Goal: Book appointment/travel/reservation

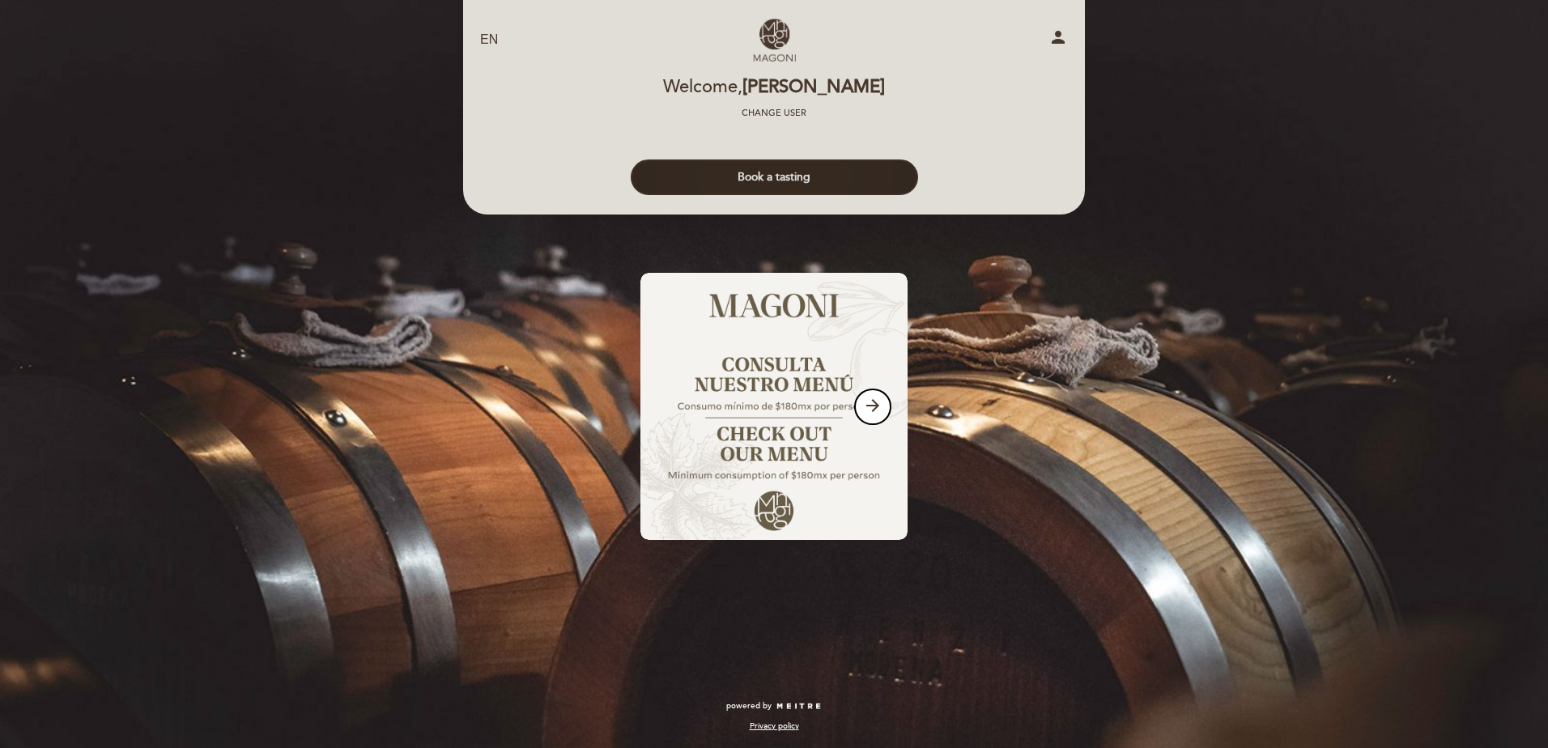
click at [767, 178] on button "Book a tasting" at bounding box center [774, 178] width 287 height 36
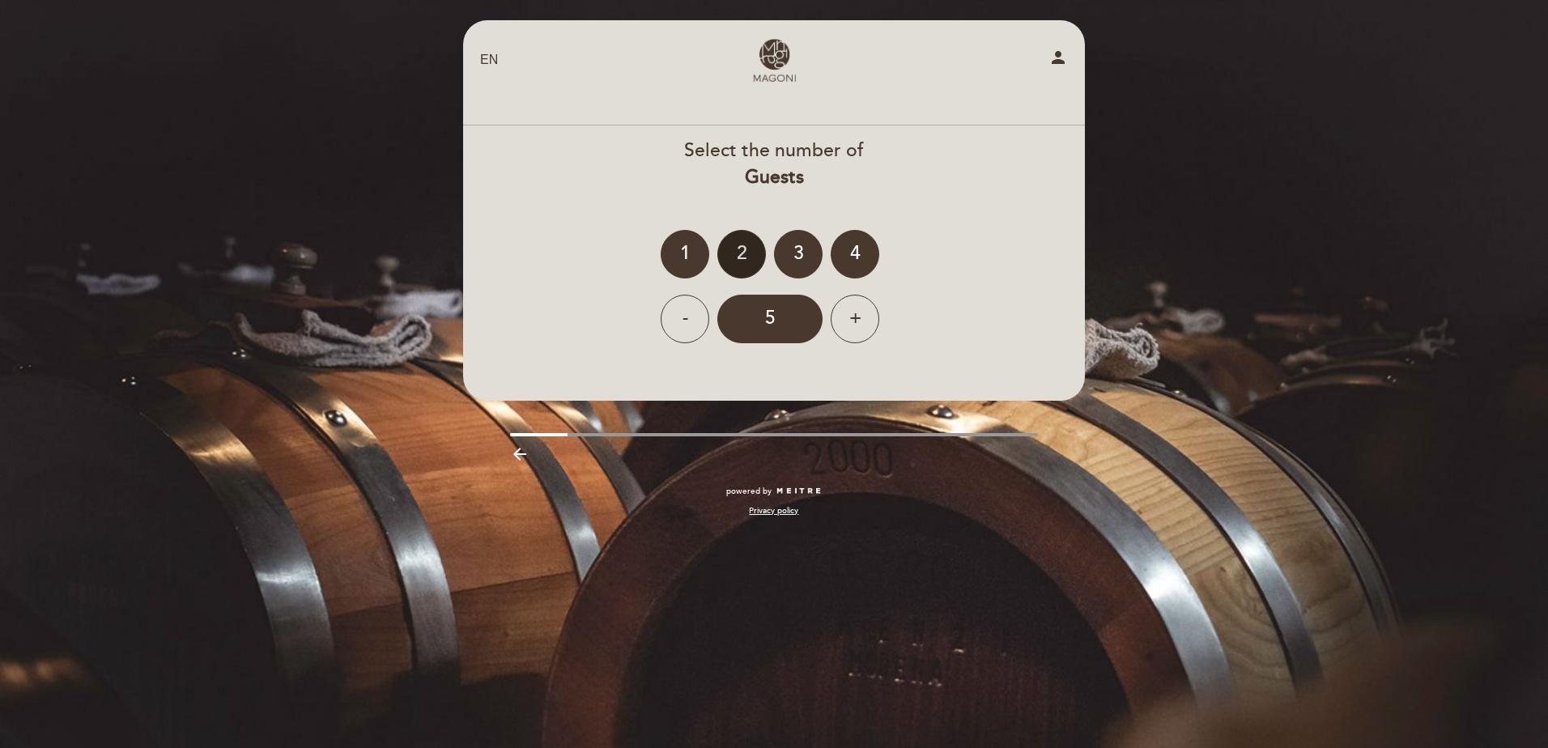
click at [741, 245] on div "2" at bounding box center [742, 254] width 49 height 49
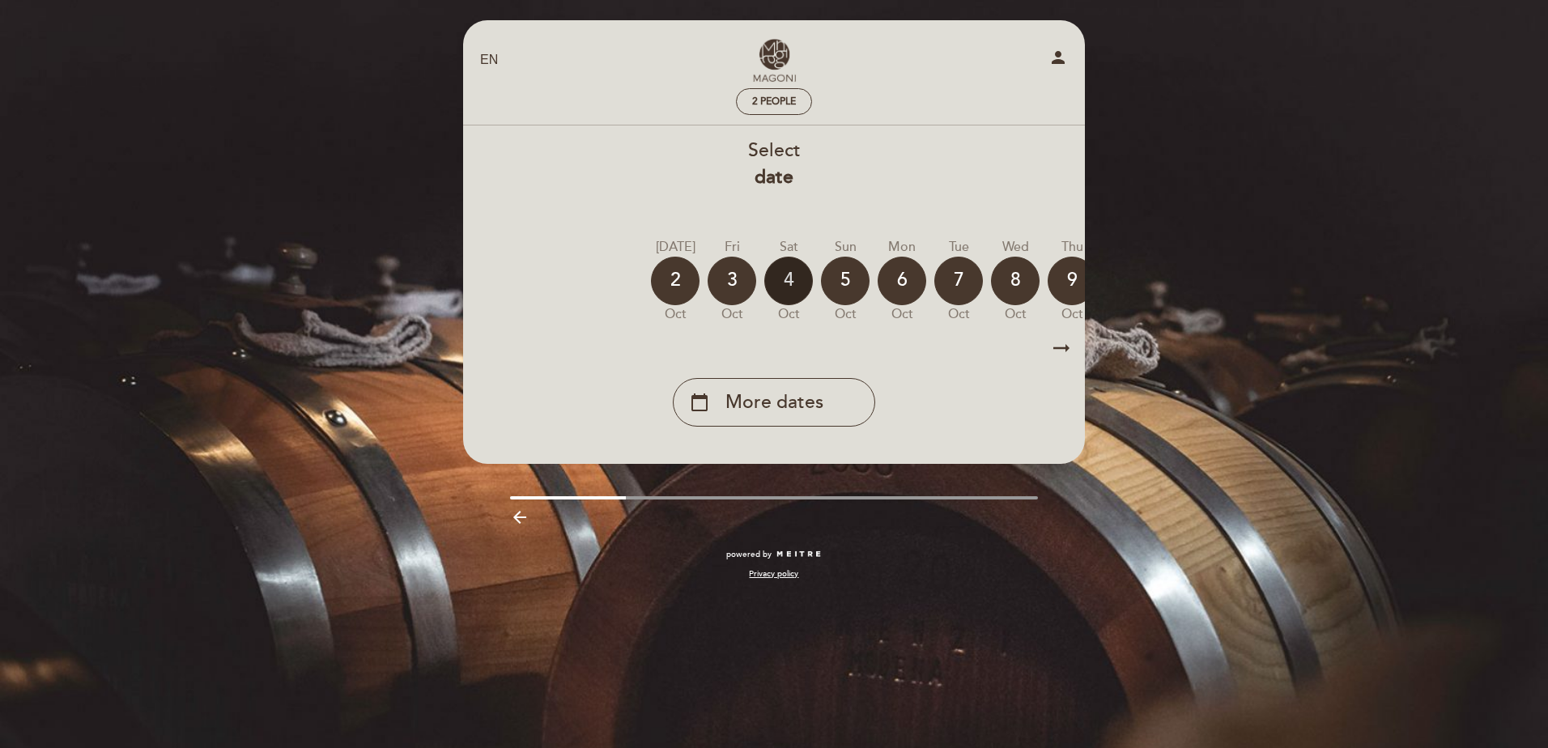
click at [780, 290] on div "4" at bounding box center [789, 281] width 49 height 49
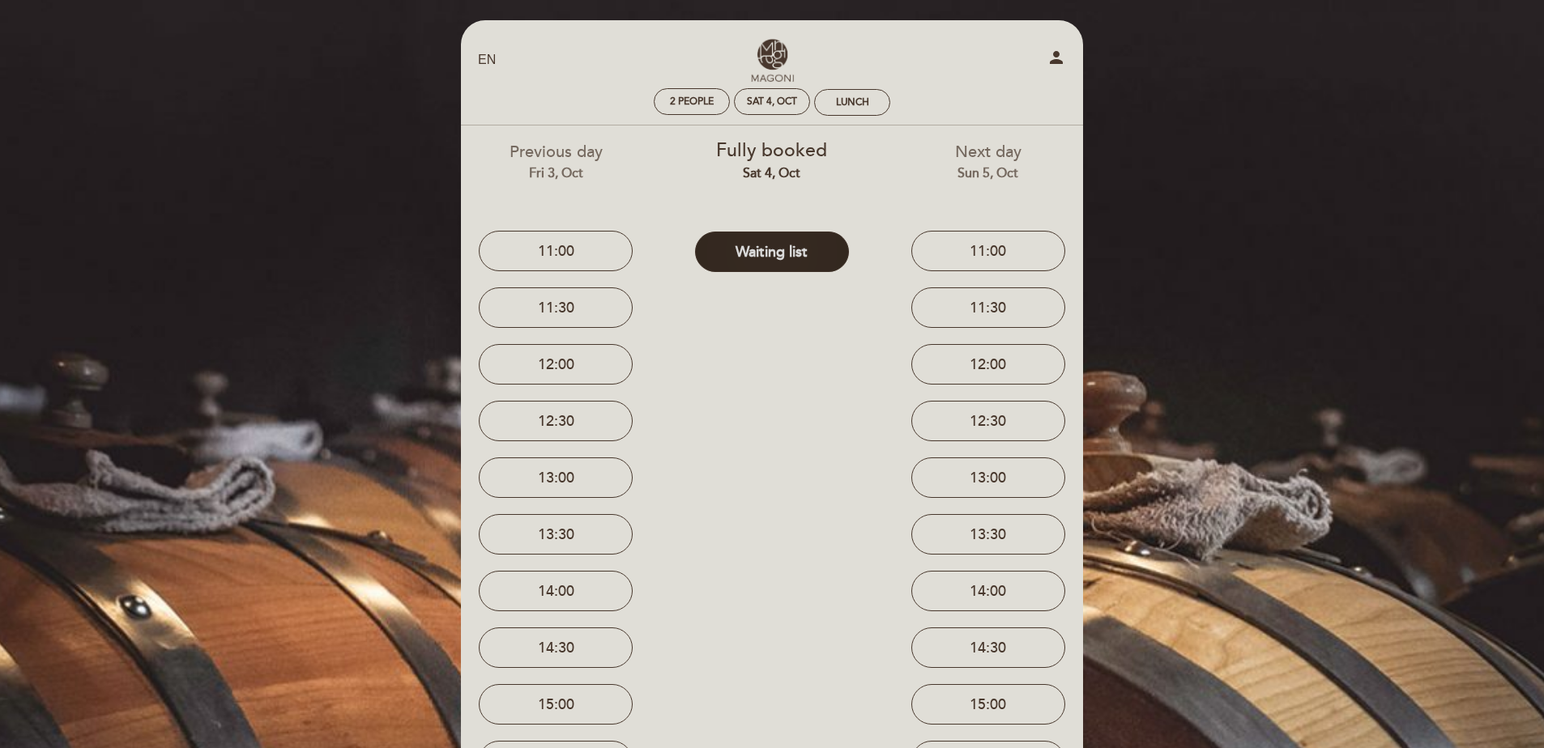
click at [787, 253] on button "Waiting list" at bounding box center [772, 252] width 154 height 40
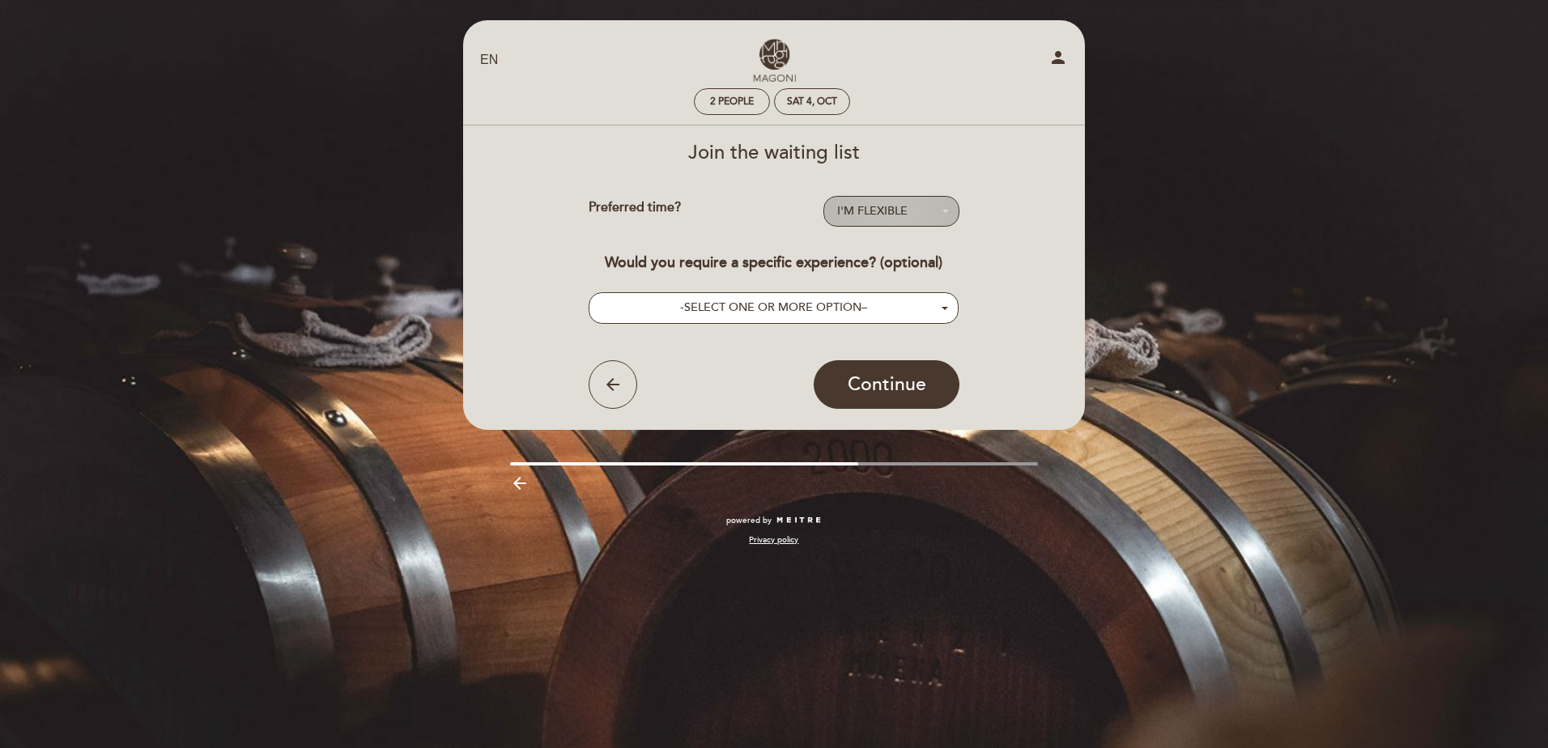
click at [906, 211] on span "I'M FLEXIBLE" at bounding box center [872, 211] width 70 height 14
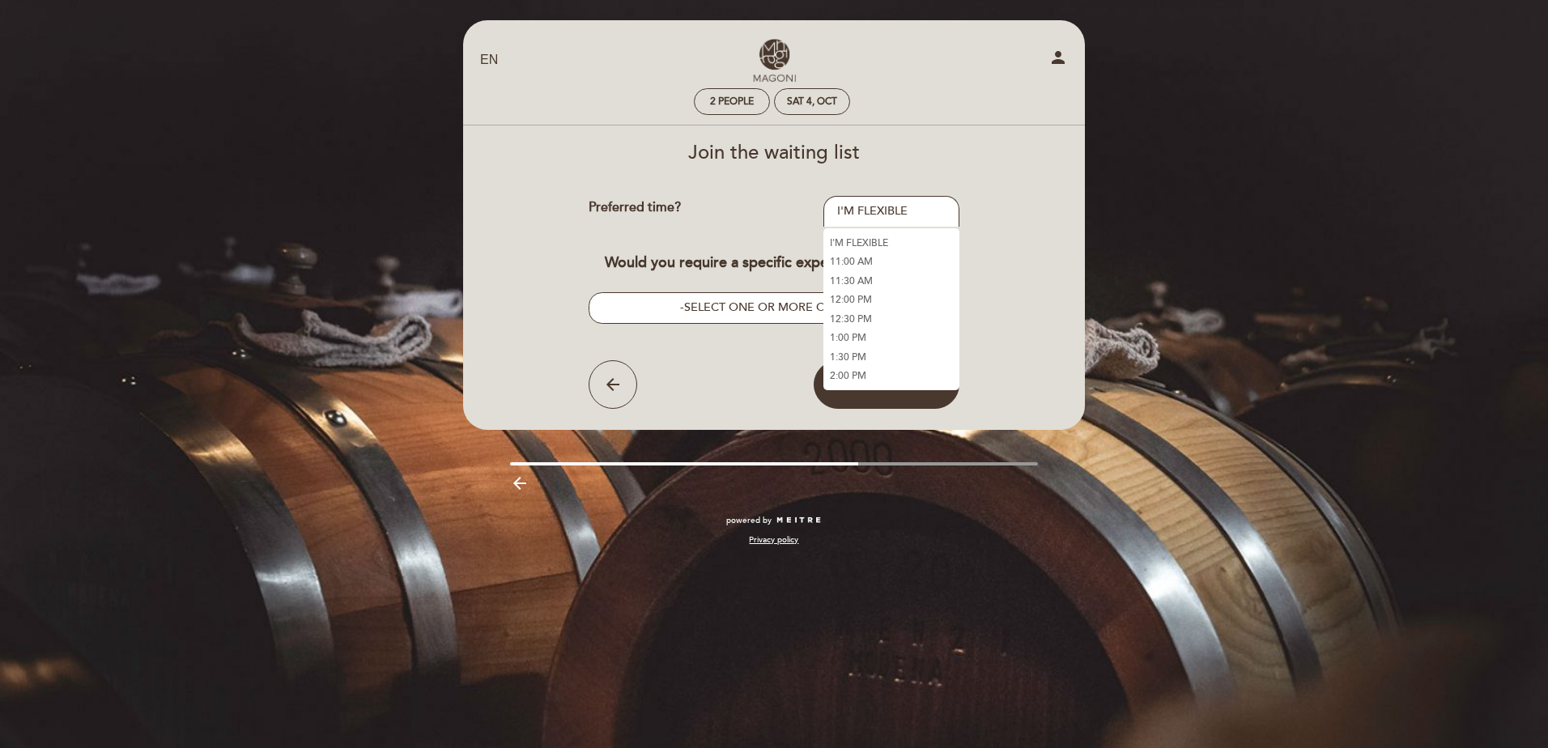
click at [866, 331] on link "1:00 PM" at bounding box center [892, 338] width 136 height 19
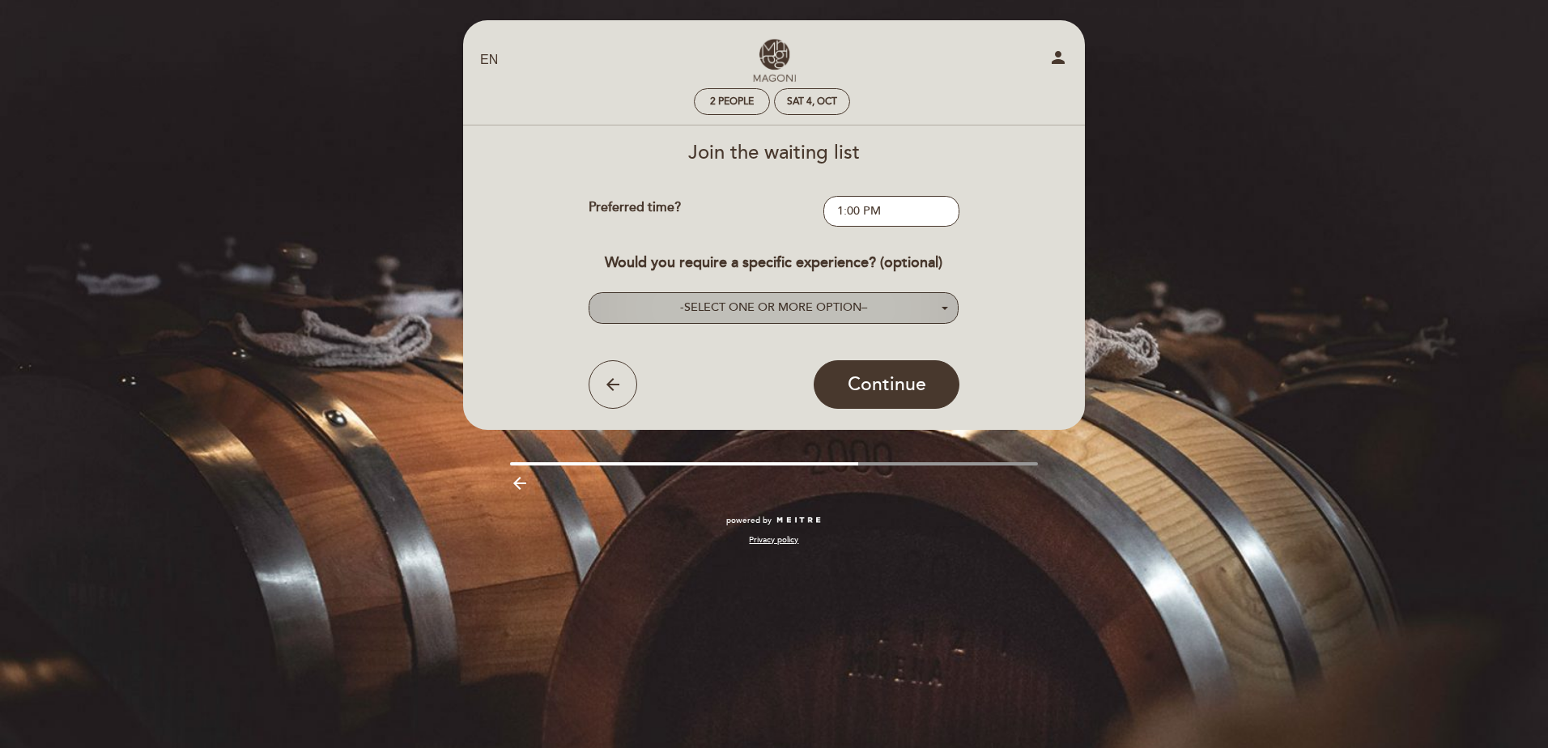
click at [922, 313] on button "- SELECT ONE OR MORE OPTION –" at bounding box center [774, 308] width 371 height 32
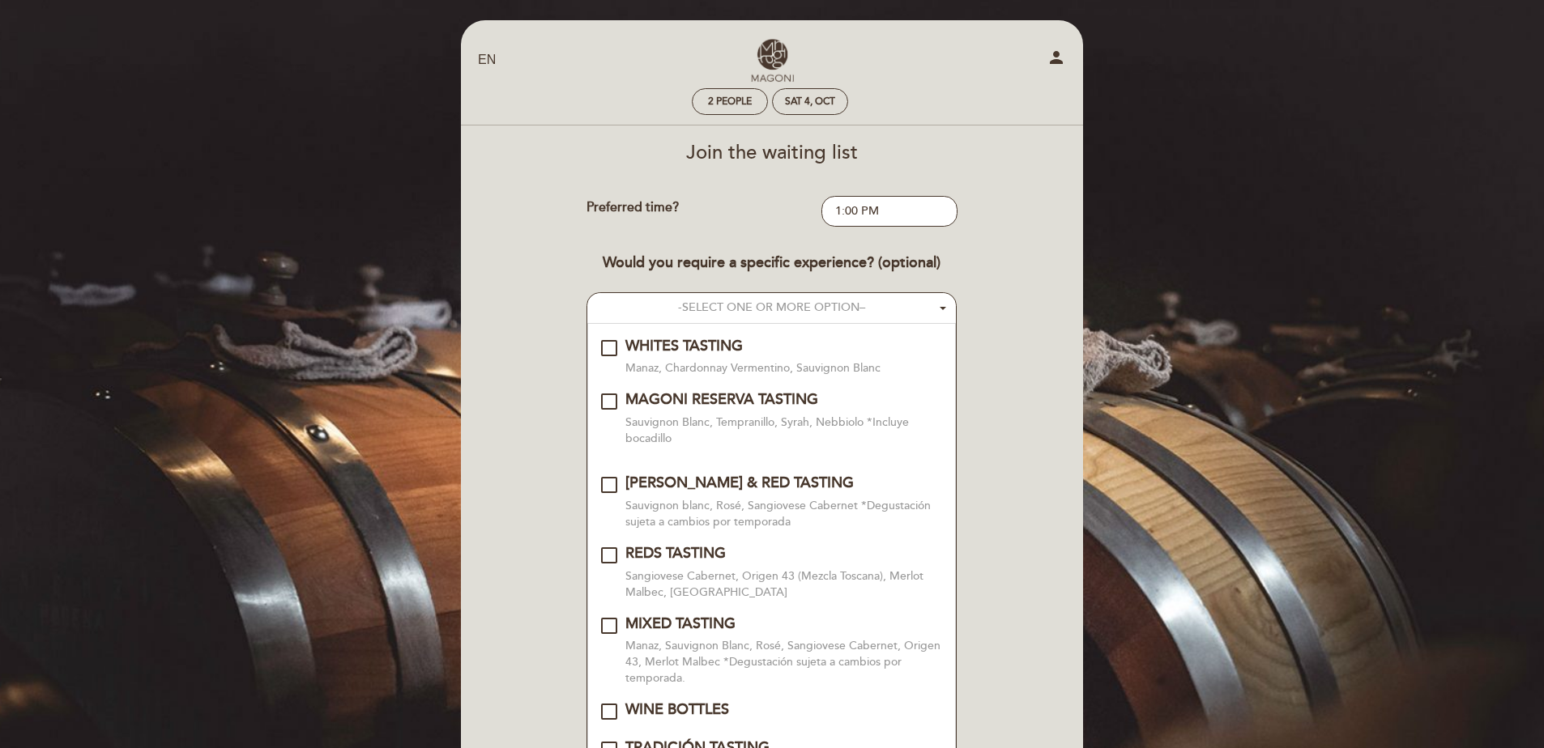
click at [613, 410] on div "MAGONI RESERVA TASTING\a\9\9\9\9\9\9\9\9\9\9\a\9\9\9\9\9\9\9\9\9\9\a\9\9\9\9\9\…" at bounding box center [609, 402] width 16 height 16
click at [1007, 420] on div "Join the waiting list Preferred time? 1:00 PM - Select - I'M FLEXIBLE 11:00 AM …" at bounding box center [771, 531] width 599 height 777
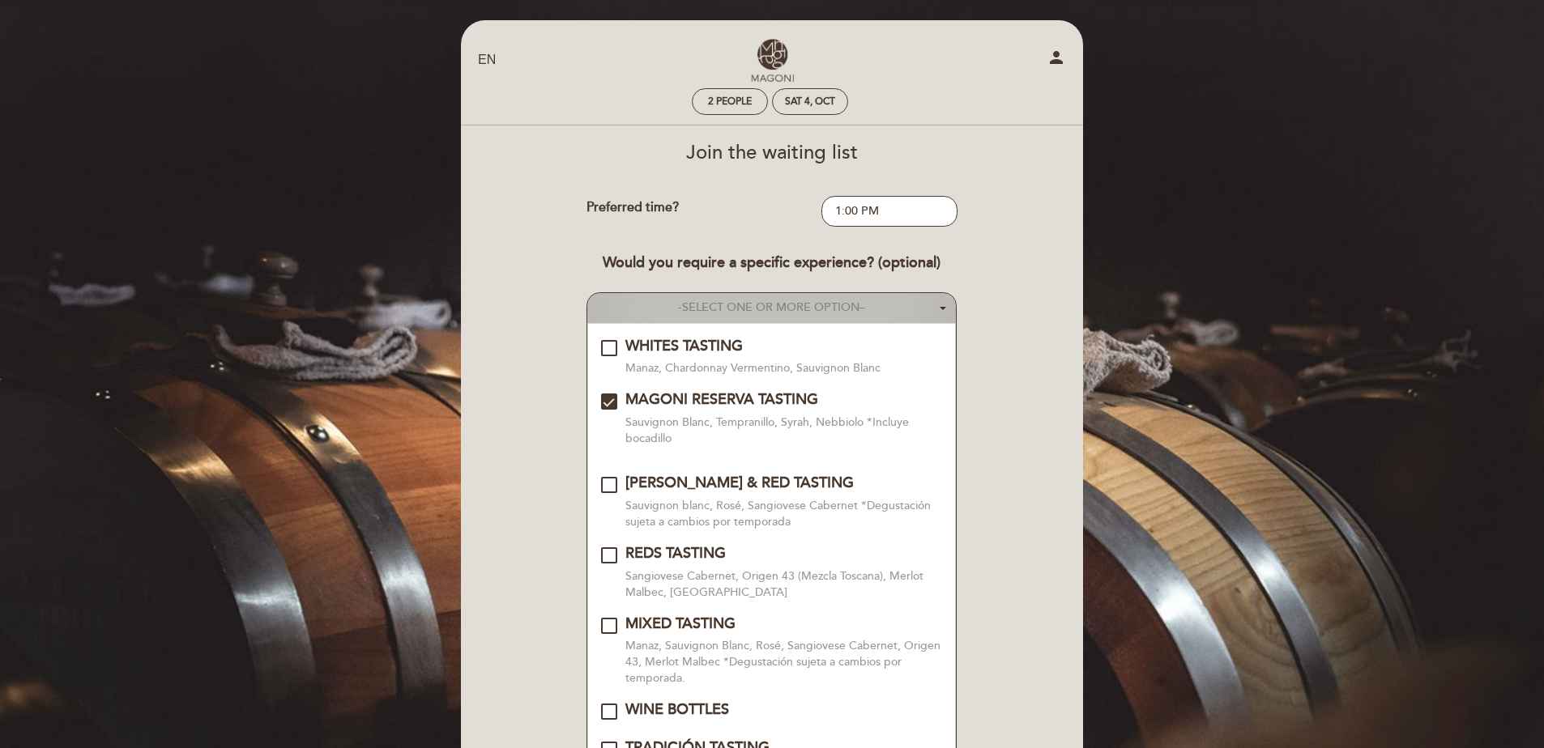
click at [939, 309] on button "- SELECT ONE OR MORE OPTION –" at bounding box center [771, 308] width 369 height 30
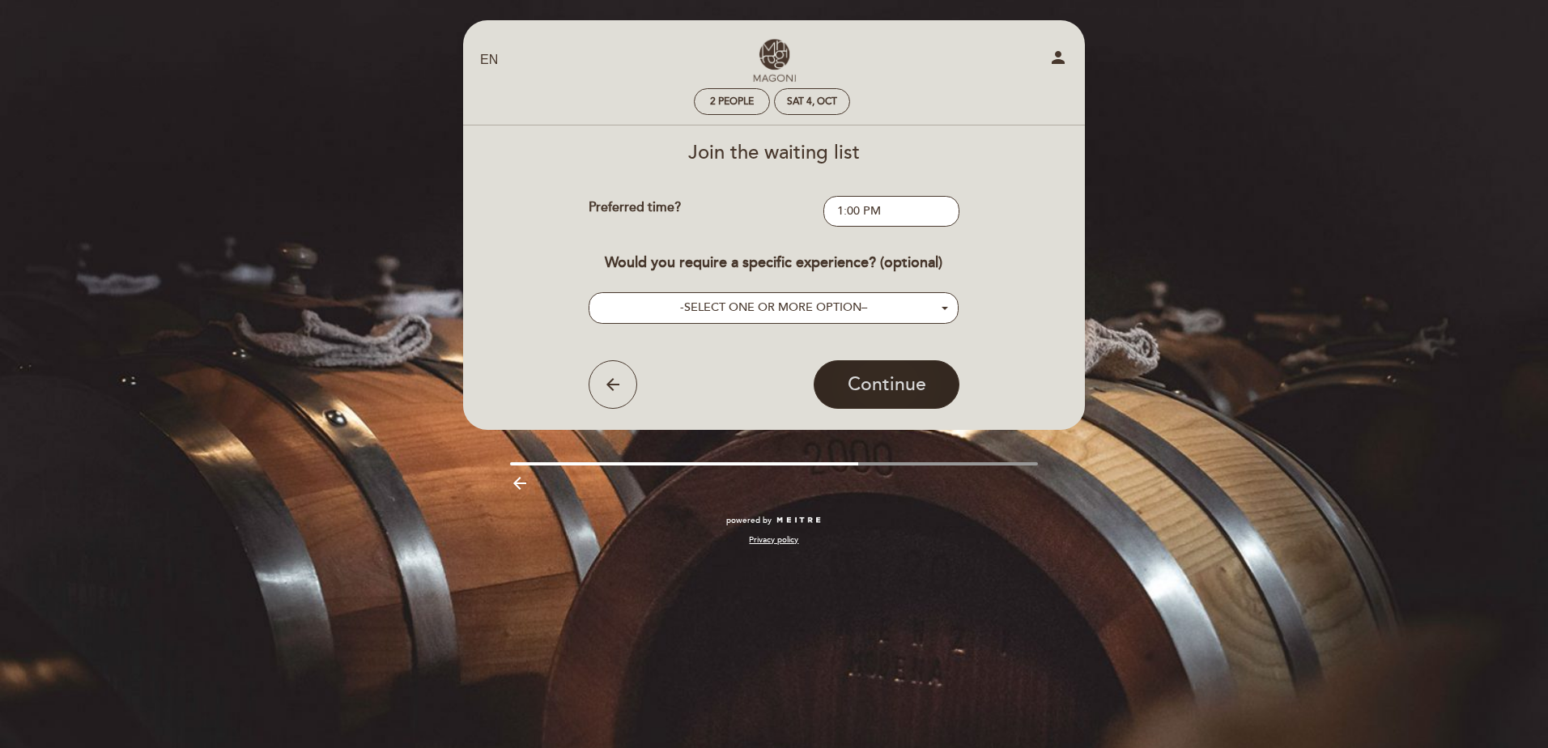
click at [858, 394] on span "Continue" at bounding box center [887, 384] width 79 height 23
click at [820, 317] on header "EN ES PT Bodegas Magoni person 2 people Sat 4, Oct Welcome Welcome, [PERSON_NAM…" at bounding box center [774, 225] width 622 height 410
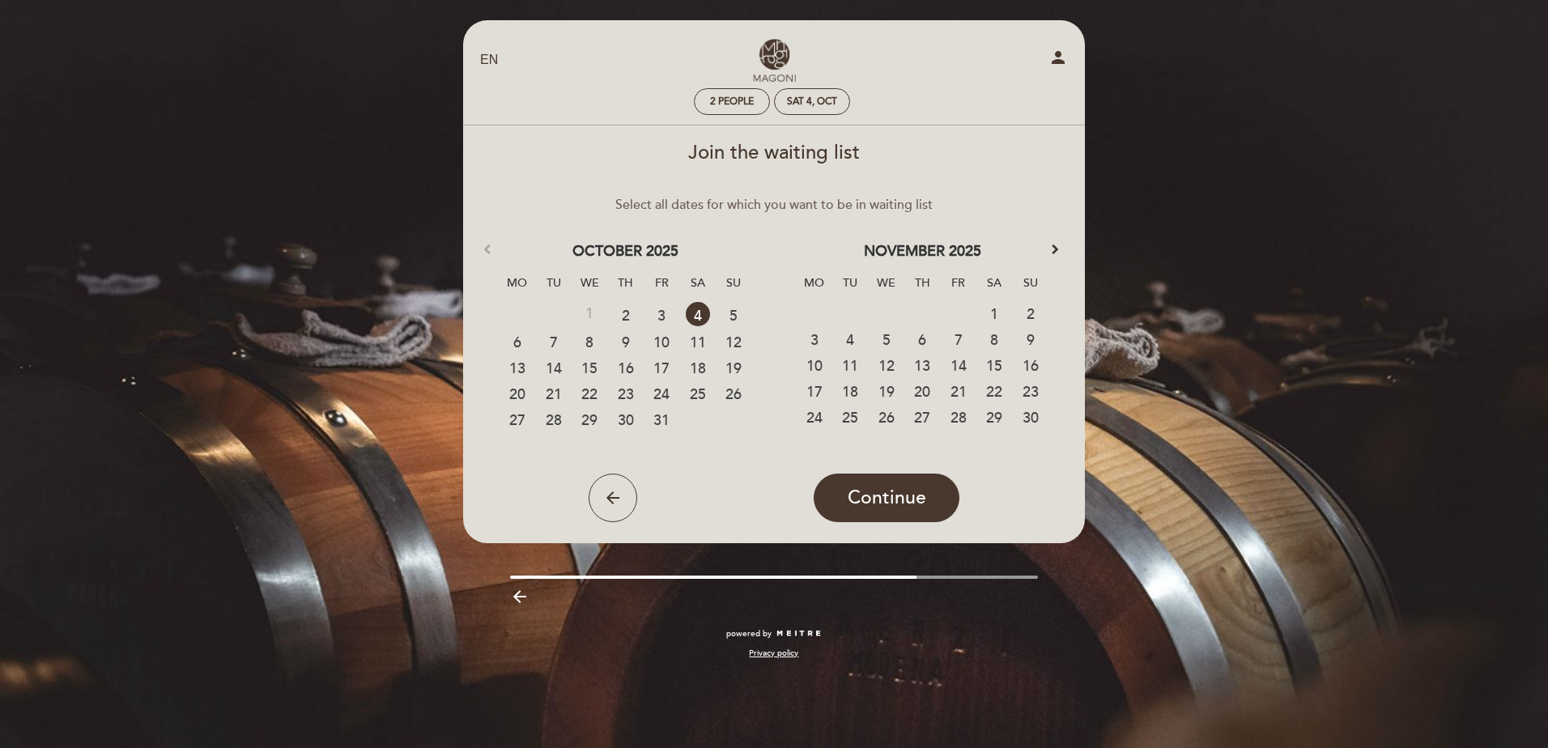
click at [702, 311] on link "4" at bounding box center [698, 314] width 24 height 24
click at [700, 313] on link "4" at bounding box center [698, 314] width 30 height 24
click at [915, 512] on button "Continue" at bounding box center [887, 498] width 146 height 49
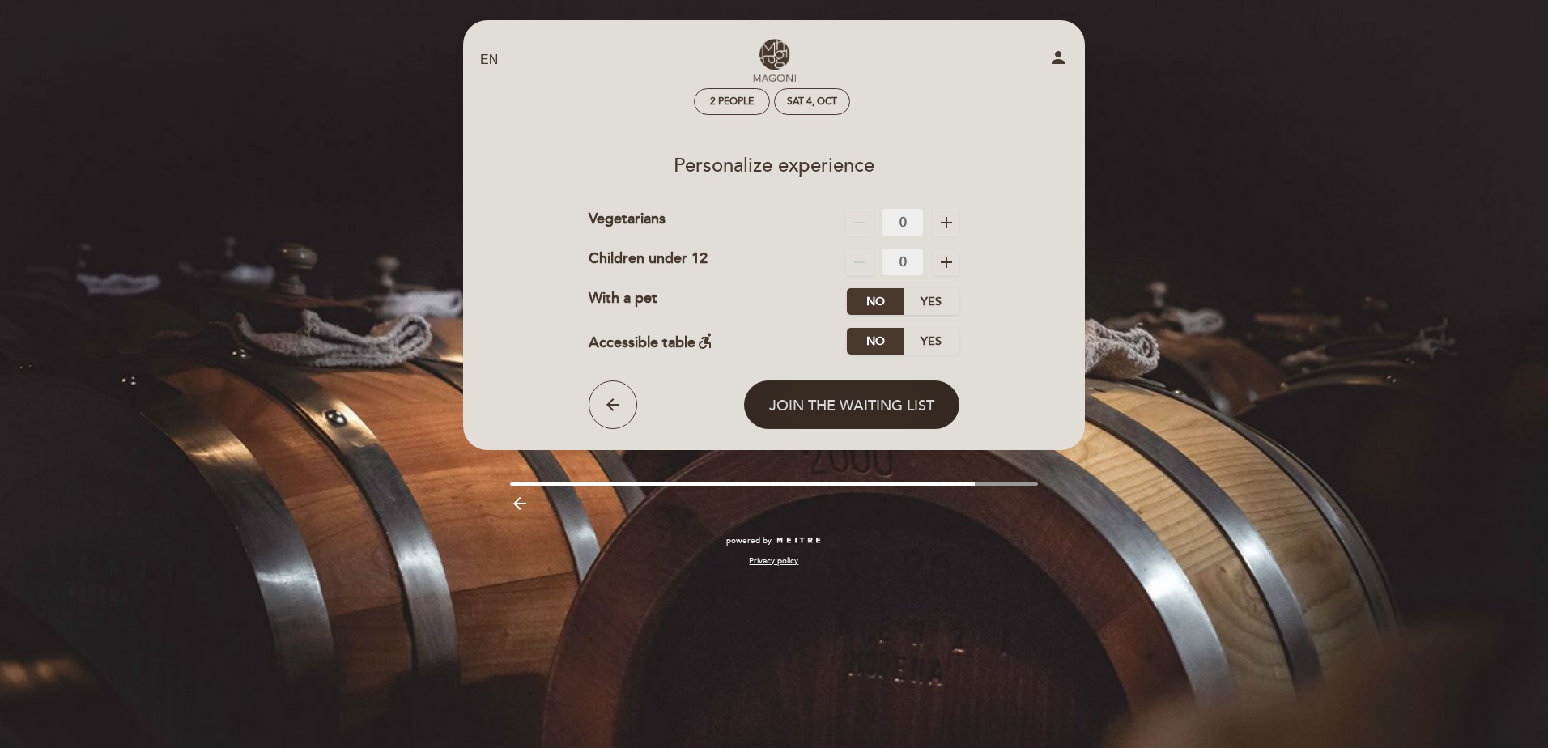
click at [916, 413] on span "Join the waiting list" at bounding box center [851, 406] width 165 height 18
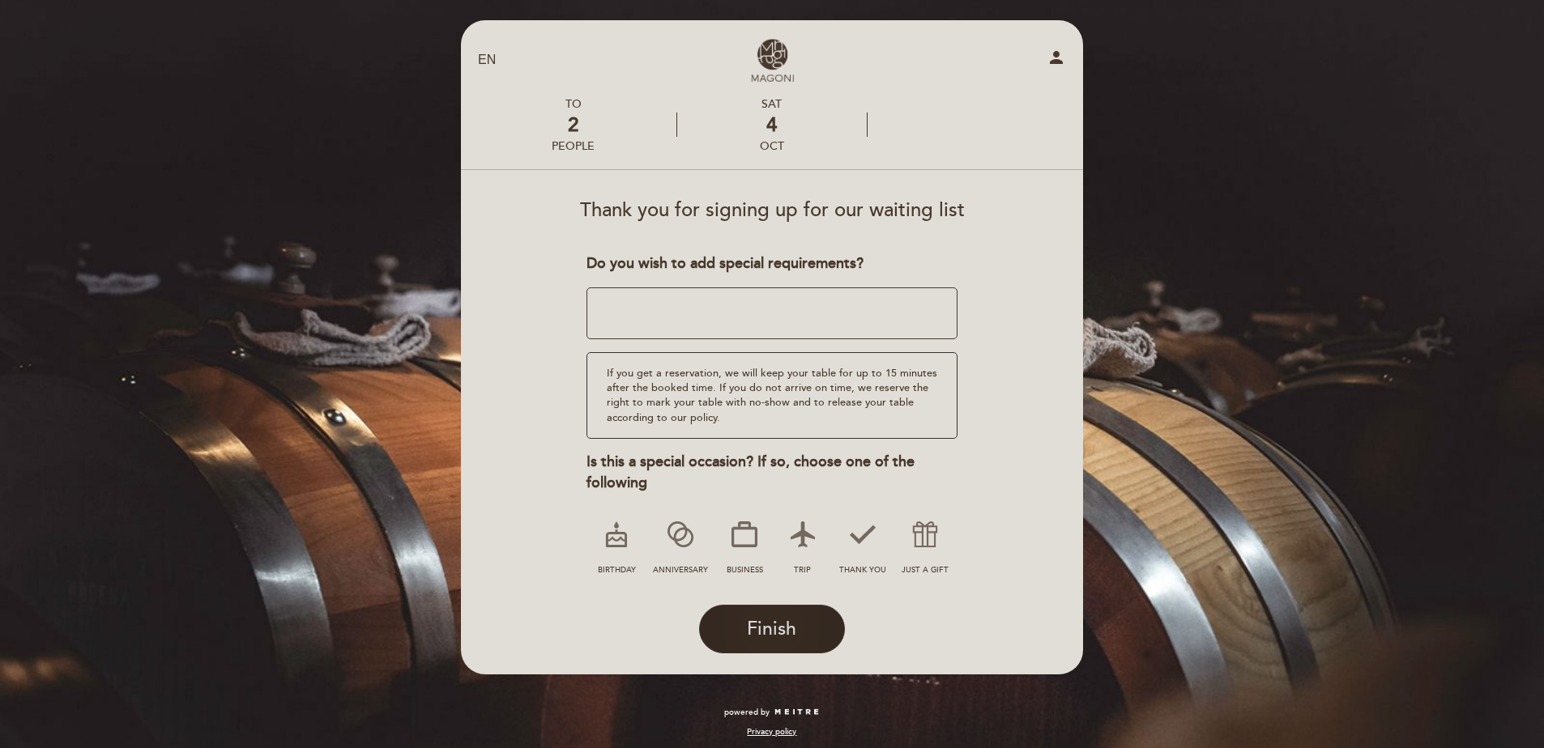
click at [794, 633] on span "Finish" at bounding box center [771, 629] width 49 height 23
